Goal: Navigation & Orientation: Find specific page/section

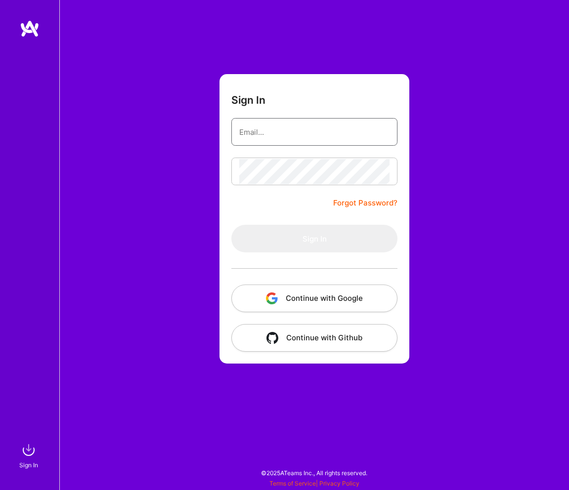
click at [316, 125] on input "email" at bounding box center [314, 132] width 150 height 25
type input "[EMAIL_ADDRESS][DOMAIN_NAME]"
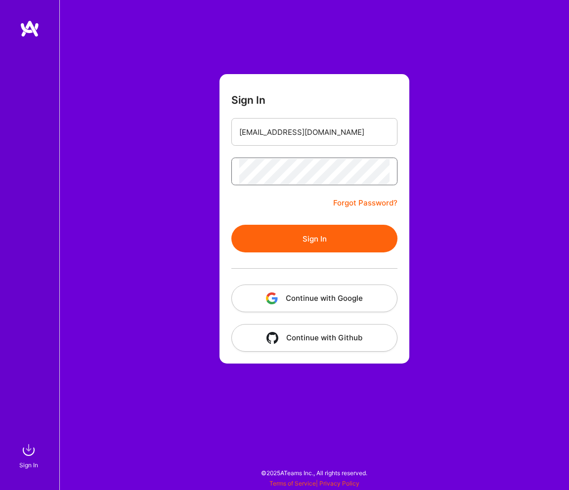
click at [231, 225] on button "Sign In" at bounding box center [314, 239] width 166 height 28
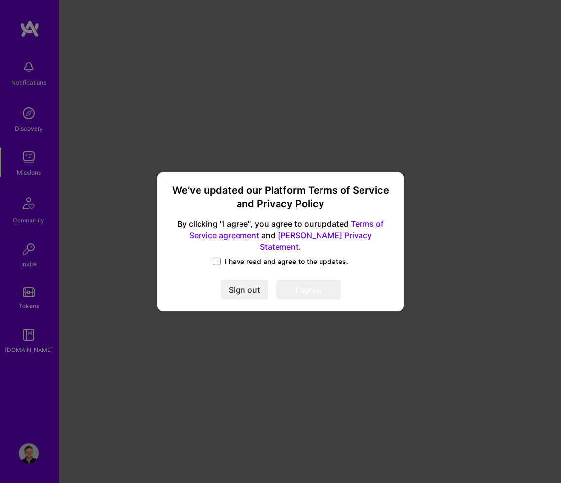
click at [222, 256] on label "I have read and agree to the updates." at bounding box center [280, 261] width 135 height 10
click at [0, 0] on input "I have read and agree to the updates." at bounding box center [0, 0] width 0 height 0
click at [303, 280] on button "I agree" at bounding box center [308, 290] width 65 height 20
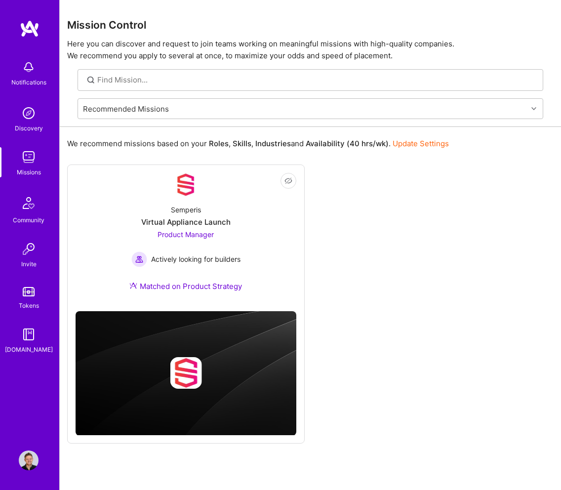
click at [21, 155] on img at bounding box center [29, 157] width 20 height 20
click at [25, 119] on img at bounding box center [29, 113] width 20 height 20
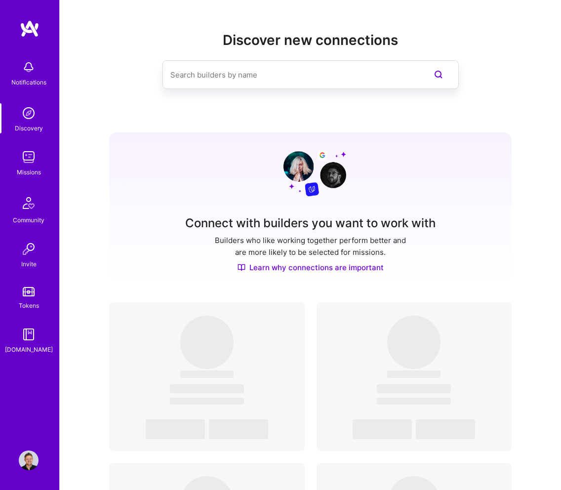
click at [39, 165] on link "Missions" at bounding box center [28, 162] width 61 height 30
